Goal: Task Accomplishment & Management: Complete application form

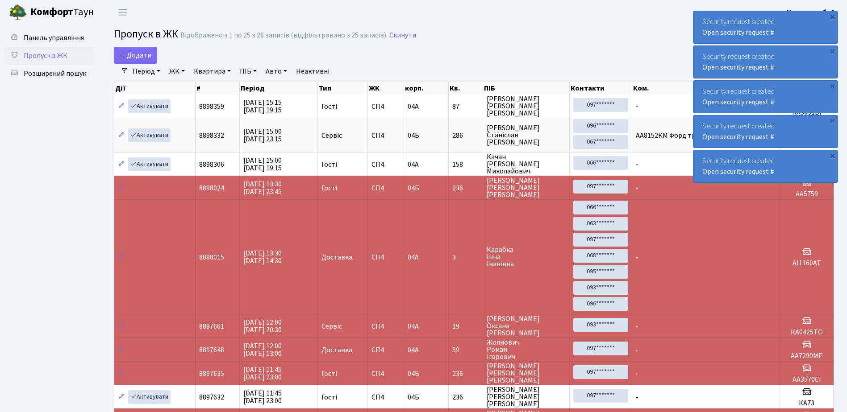
select select "25"
click at [50, 58] on span "Пропуск в ЖК" at bounding box center [46, 56] width 44 height 10
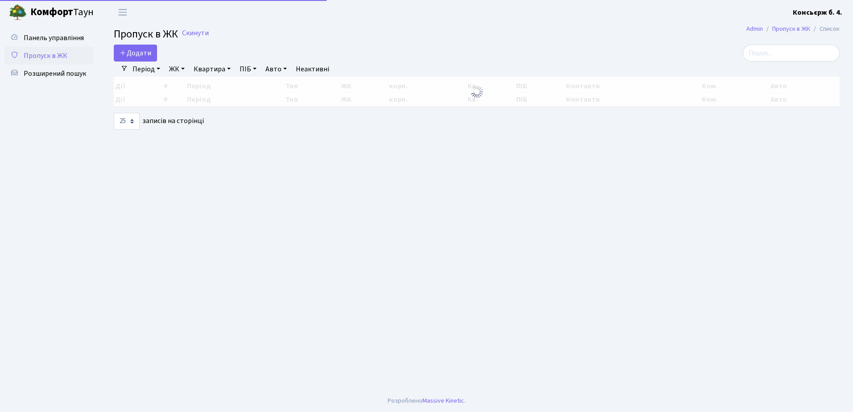
select select "25"
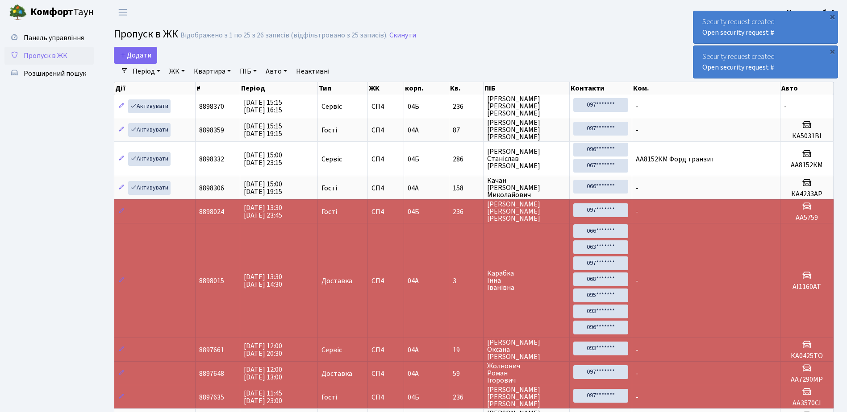
click at [124, 40] on span "Пропуск в ЖК" at bounding box center [146, 34] width 64 height 16
click at [126, 51] on icon at bounding box center [123, 54] width 7 height 7
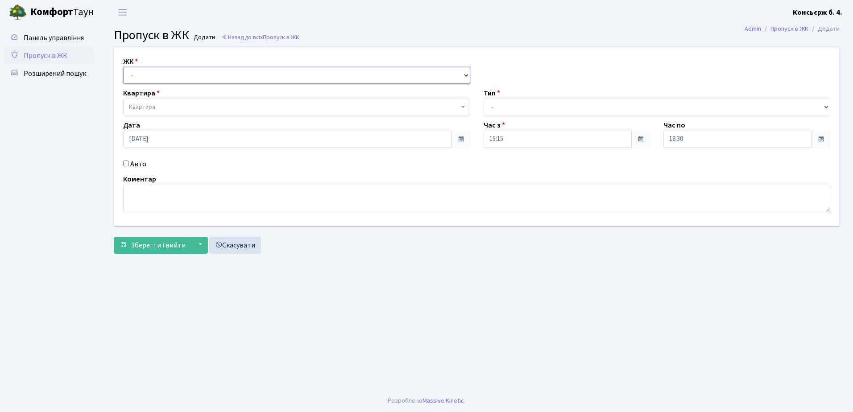
click at [164, 78] on select "- [STREET_ADDRESS]" at bounding box center [296, 75] width 347 height 17
select select "325"
click at [123, 67] on select "- [STREET_ADDRESS]" at bounding box center [296, 75] width 347 height 17
select select
click at [165, 100] on span "Квартира" at bounding box center [296, 107] width 347 height 17
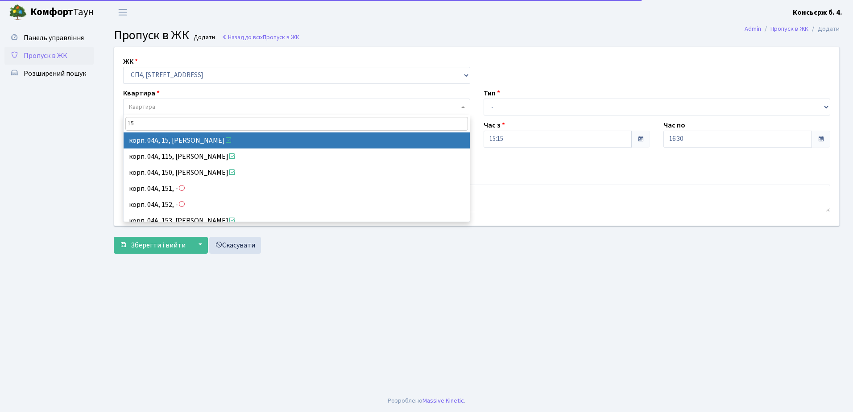
type input "15"
select select "21043"
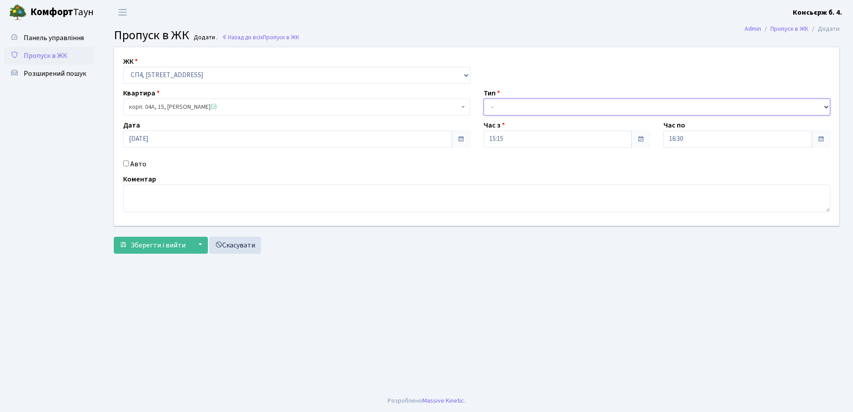
click at [510, 105] on select "- Доставка Таксі Гості Сервіс" at bounding box center [657, 107] width 347 height 17
click at [484, 99] on select "- Доставка Таксі Гості Сервіс" at bounding box center [657, 107] width 347 height 17
drag, startPoint x: 510, startPoint y: 108, endPoint x: 511, endPoint y: 114, distance: 5.8
click at [510, 108] on select "- Доставка Таксі Гості Сервіс" at bounding box center [657, 107] width 347 height 17
select select "18"
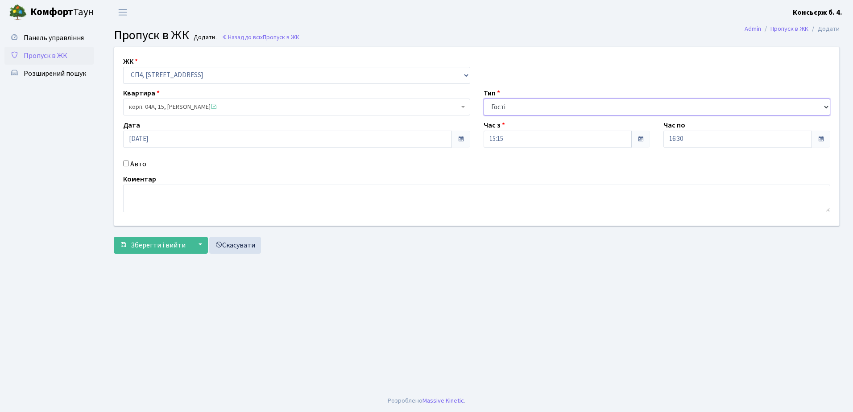
click at [484, 99] on select "- Доставка Таксі Гості Сервіс" at bounding box center [657, 107] width 347 height 17
click at [127, 162] on input "Авто" at bounding box center [126, 164] width 6 height 6
checkbox input "true"
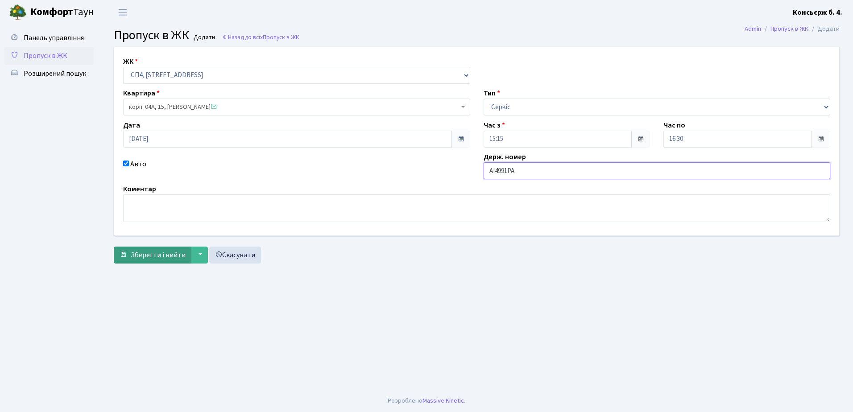
type input "AI4991PA"
click at [172, 251] on span "Зберегти і вийти" at bounding box center [158, 255] width 55 height 10
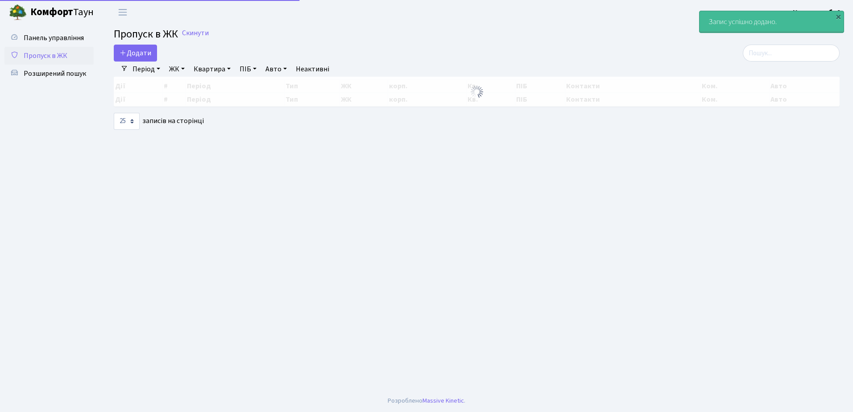
select select "25"
